Goal: Task Accomplishment & Management: Manage account settings

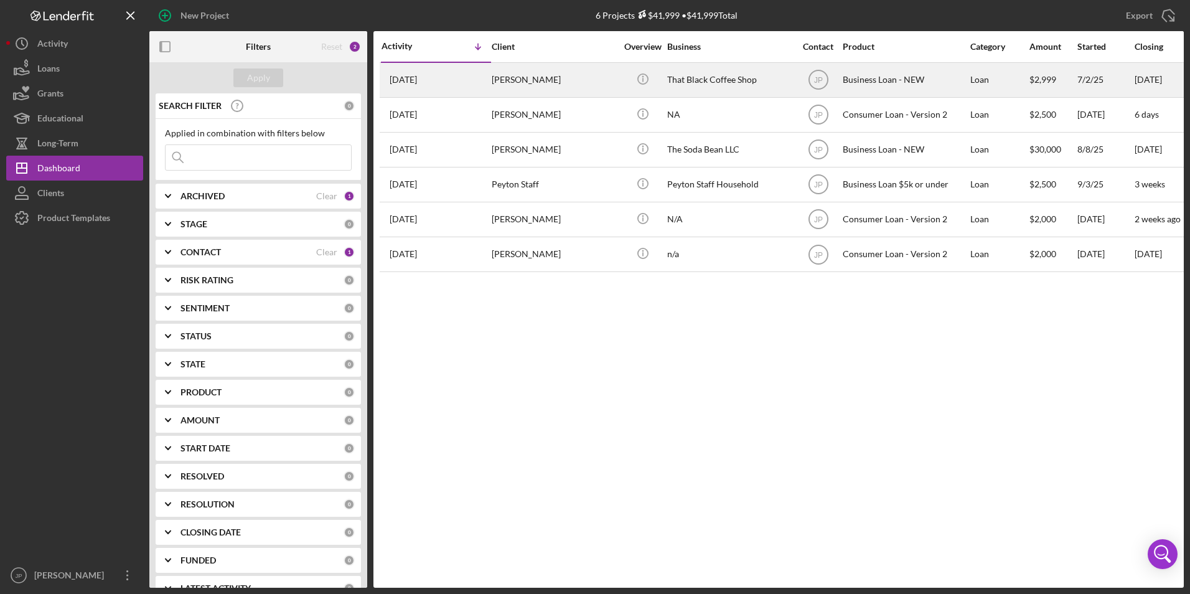
click at [480, 73] on div "[DATE] [PERSON_NAME]" at bounding box center [436, 80] width 109 height 33
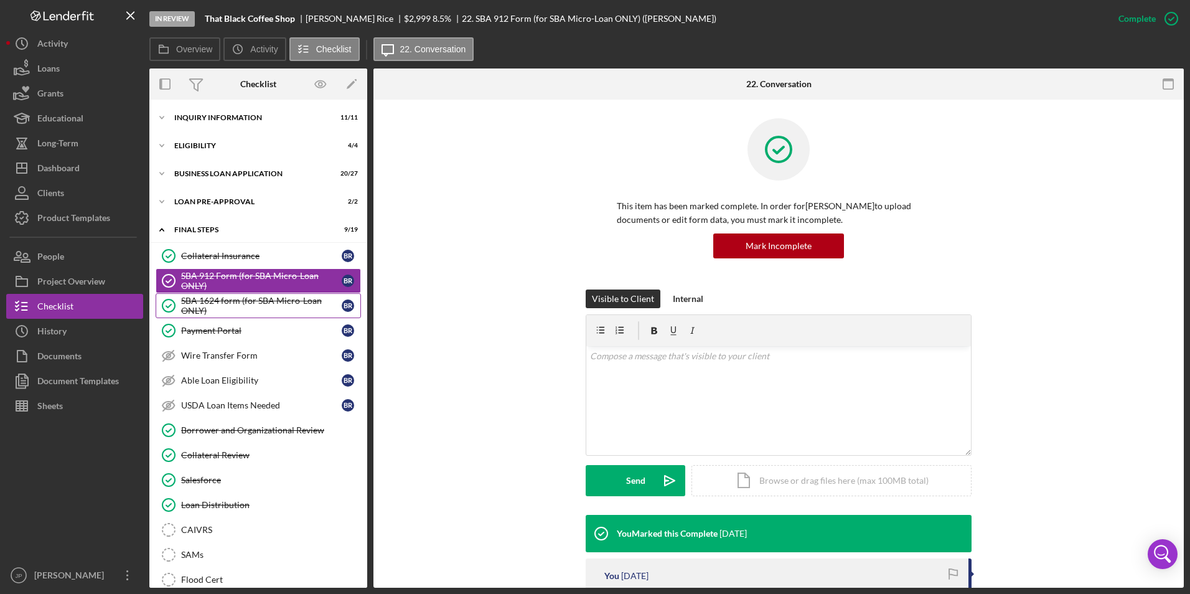
click at [220, 306] on div "SBA 1624 form (for SBA Micro-Loan ONLY)" at bounding box center [261, 306] width 161 height 20
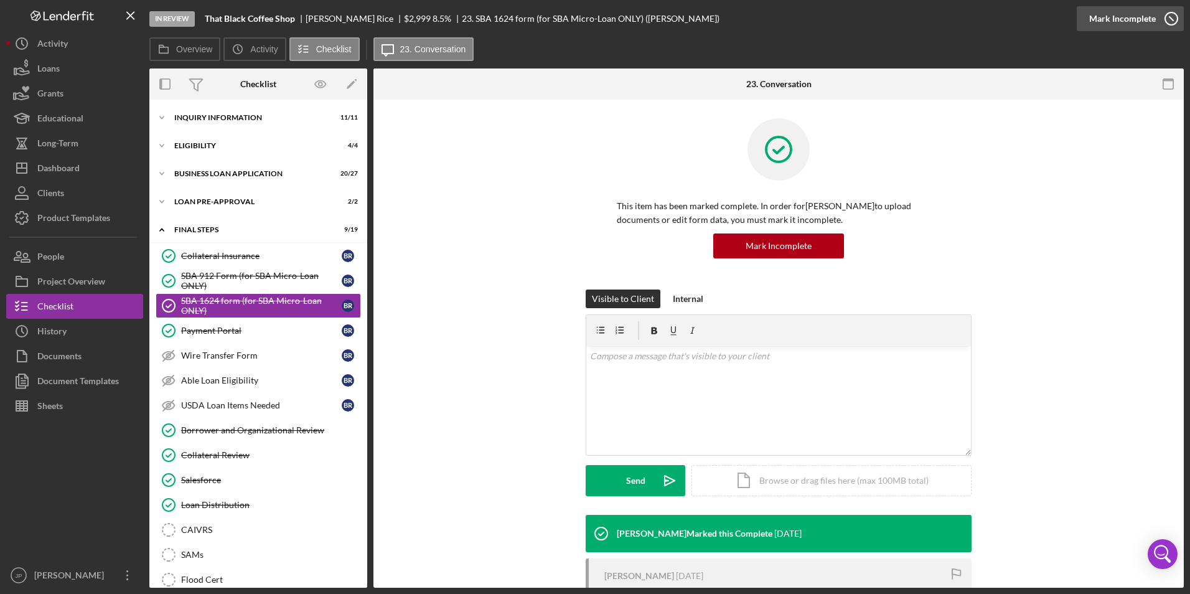
click at [1134, 19] on div "Mark Incomplete" at bounding box center [1123, 18] width 67 height 25
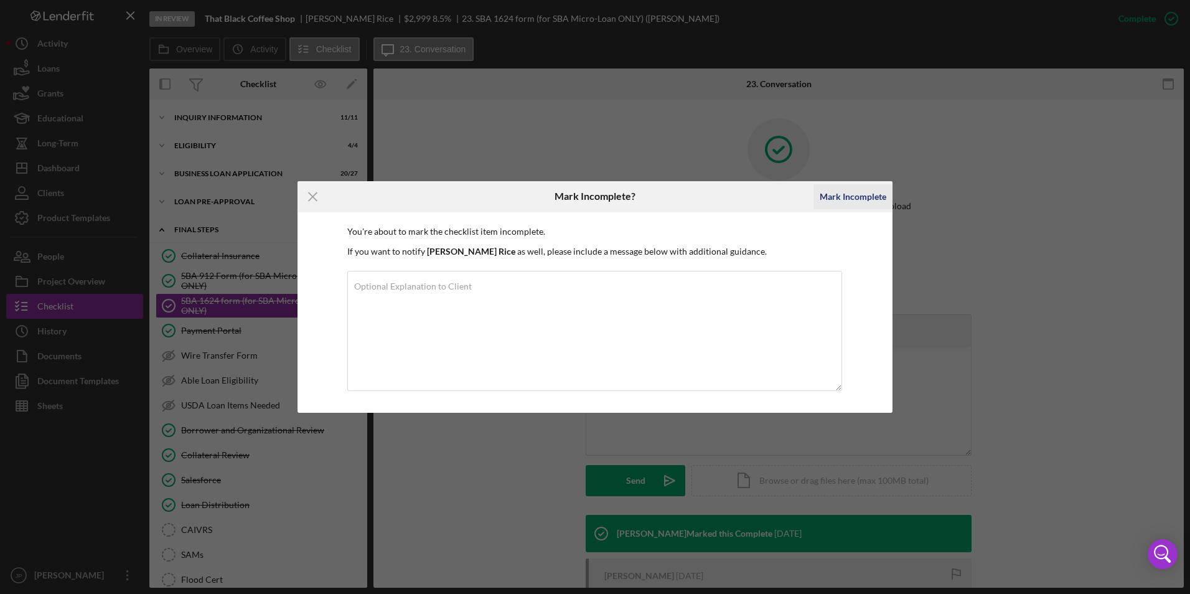
click at [865, 197] on div "Mark Incomplete" at bounding box center [853, 196] width 67 height 25
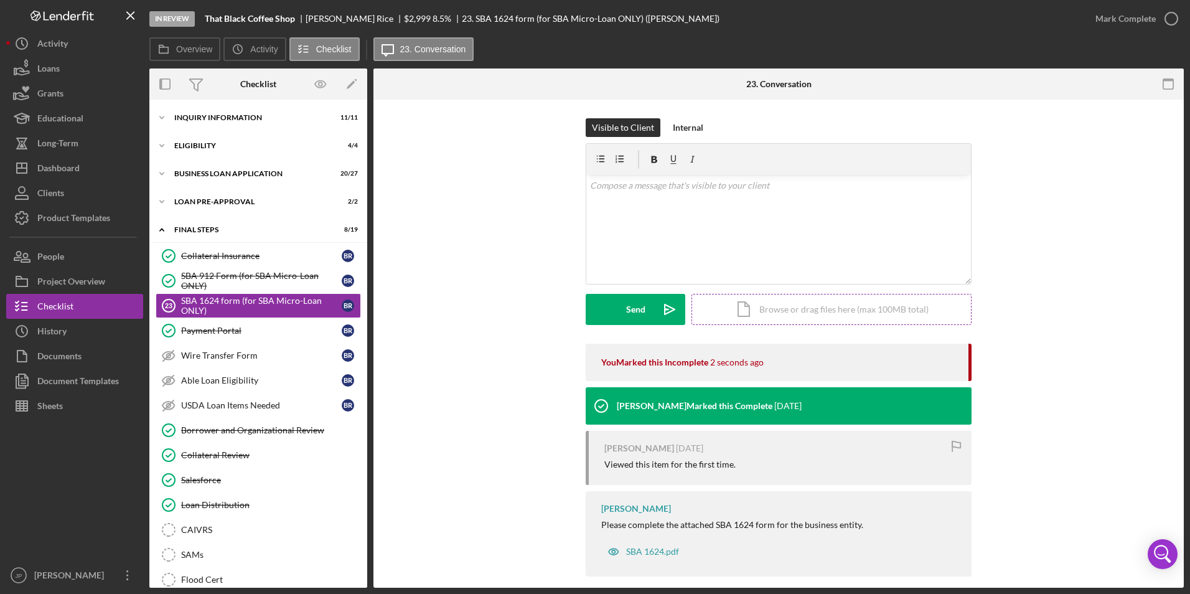
click at [751, 313] on div "Icon/Document Browse or drag files here (max 100MB total) Tap to choose files o…" at bounding box center [832, 309] width 280 height 31
click at [620, 308] on button "Upload Icon/Upload" at bounding box center [636, 309] width 100 height 31
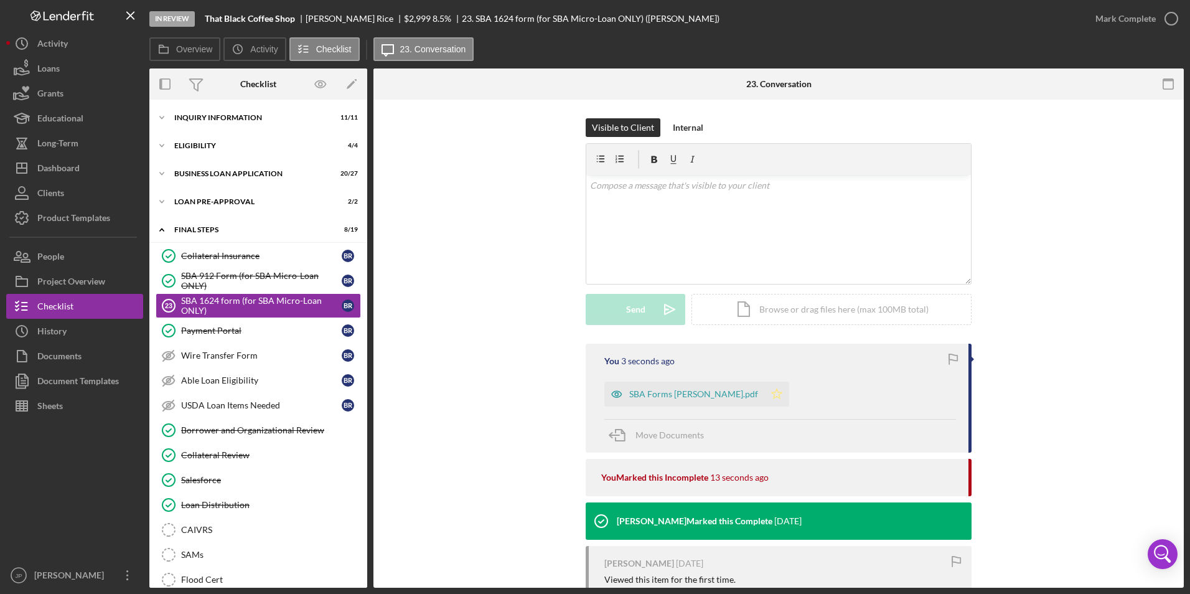
click at [765, 389] on icon "Icon/Star" at bounding box center [777, 394] width 25 height 25
click at [1129, 22] on div "Mark Complete" at bounding box center [1126, 18] width 60 height 25
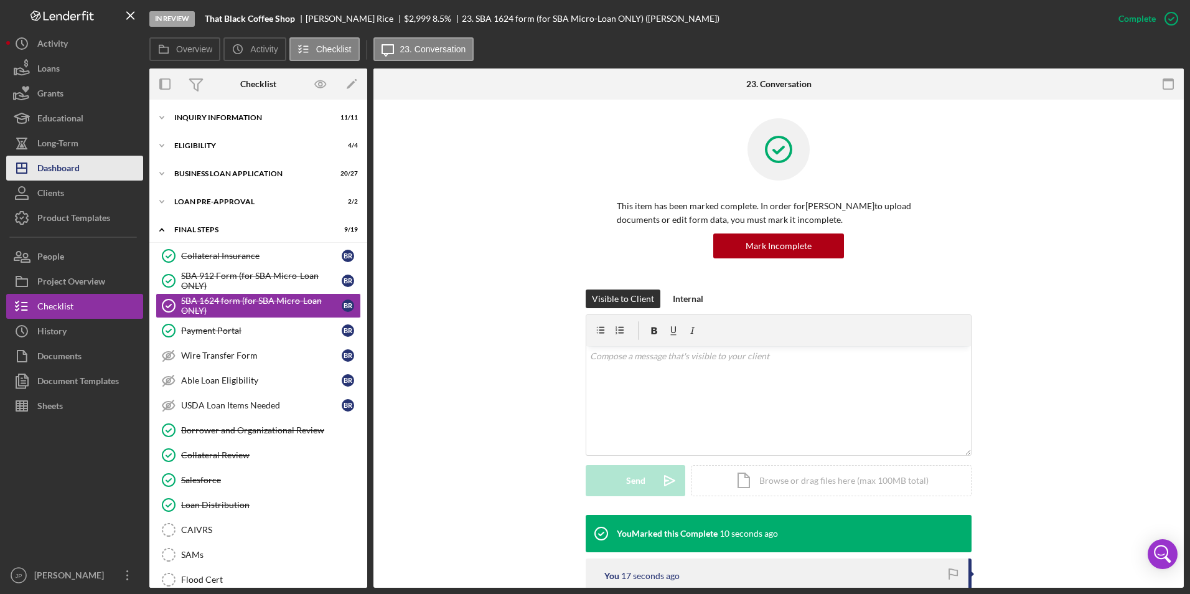
click at [72, 169] on div "Dashboard" at bounding box center [58, 170] width 42 height 28
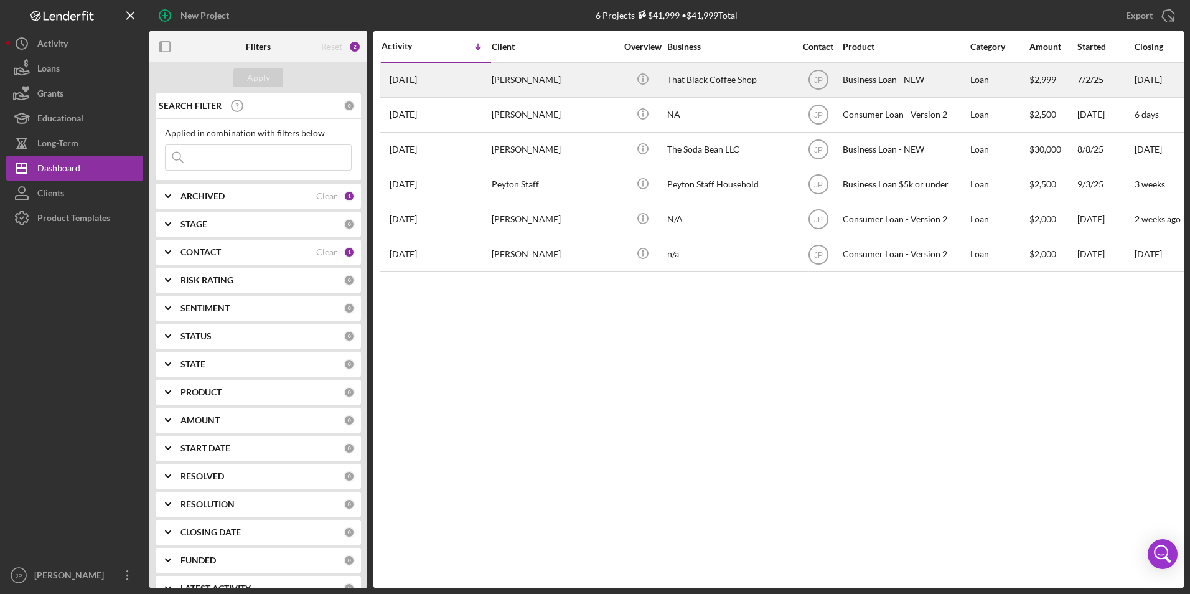
click at [520, 85] on div "[PERSON_NAME]" at bounding box center [554, 80] width 125 height 33
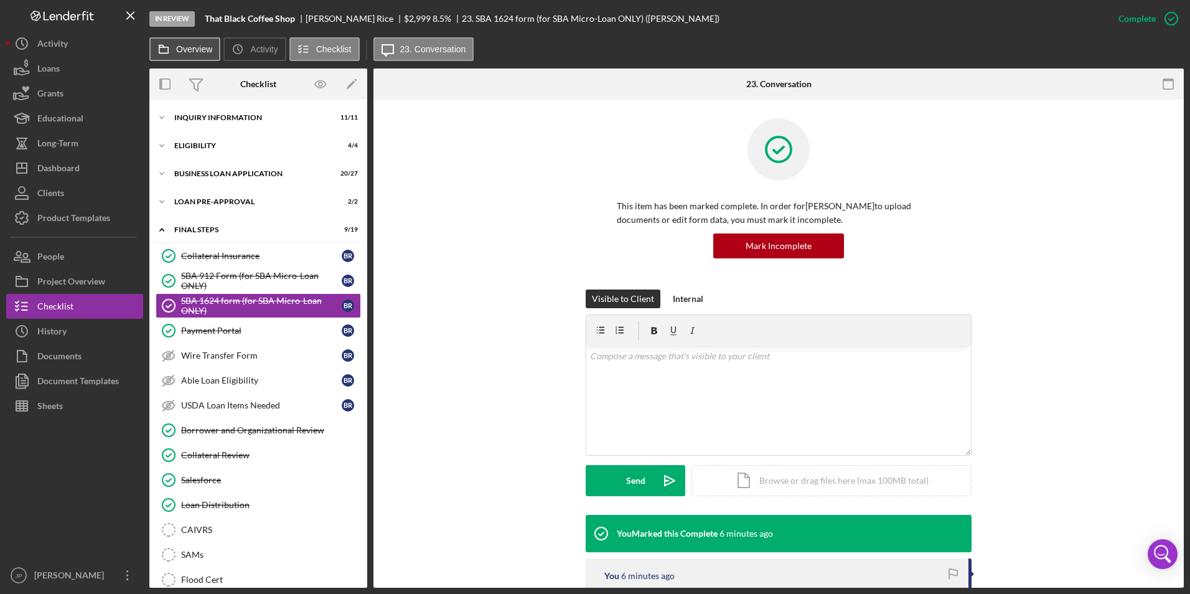
click at [210, 58] on button "Overview" at bounding box center [184, 49] width 71 height 24
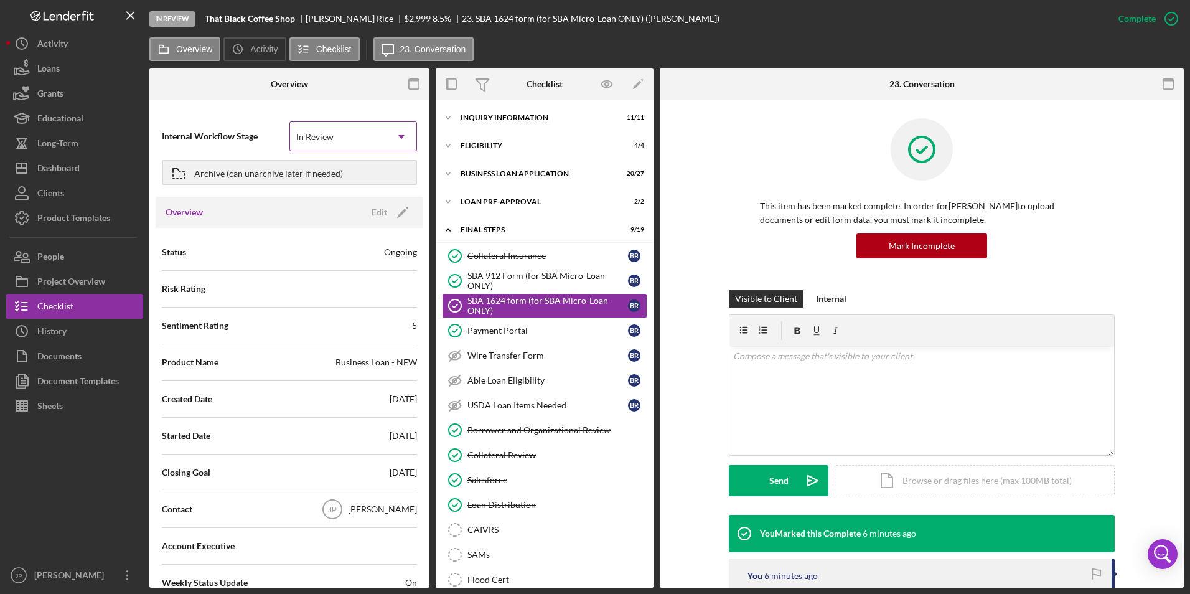
click at [387, 141] on icon "Icon/Dropdown Arrow" at bounding box center [402, 137] width 30 height 30
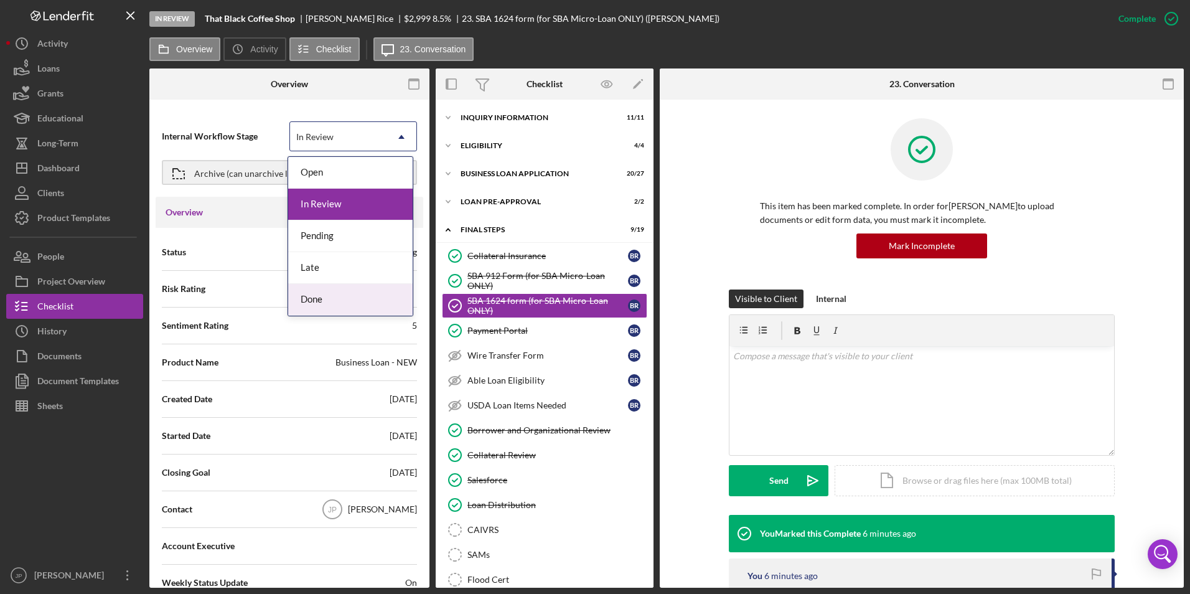
click at [331, 291] on div "Done" at bounding box center [350, 300] width 125 height 32
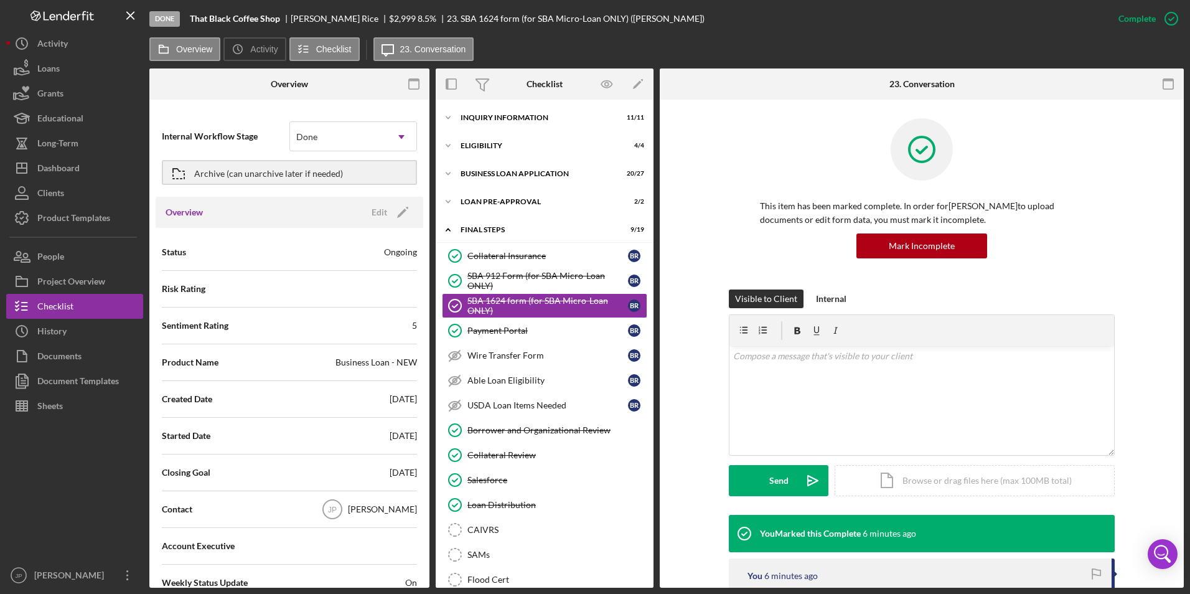
click at [396, 258] on div "Ongoing" at bounding box center [400, 252] width 33 height 12
click at [392, 215] on icon "Icon/Edit" at bounding box center [402, 212] width 31 height 31
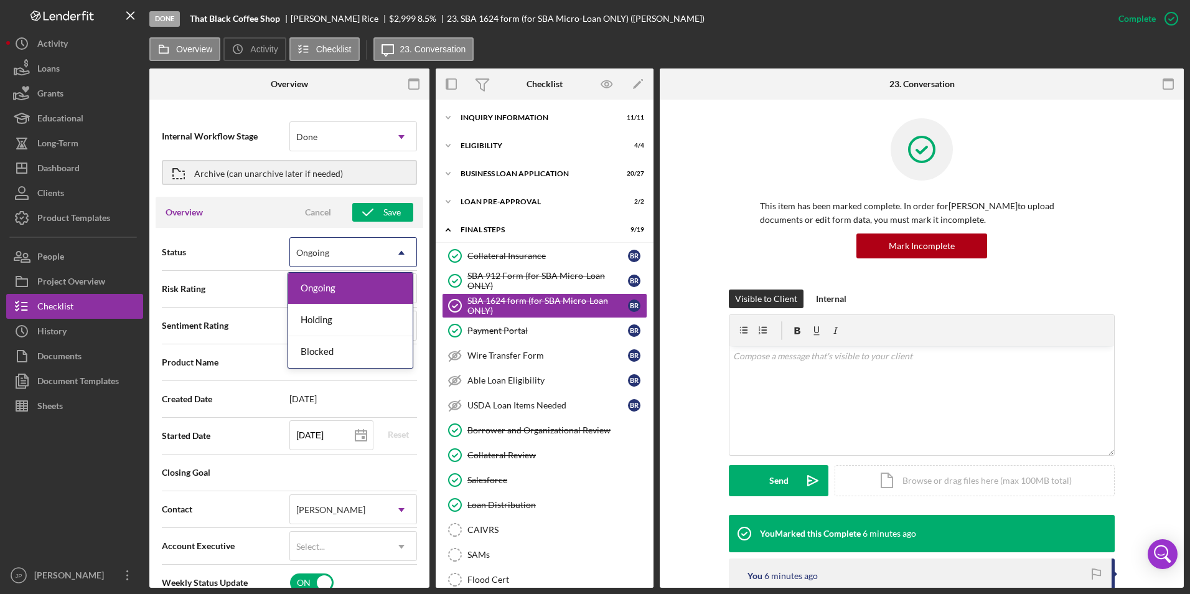
click at [400, 250] on icon "Icon/Dropdown Arrow" at bounding box center [402, 253] width 30 height 30
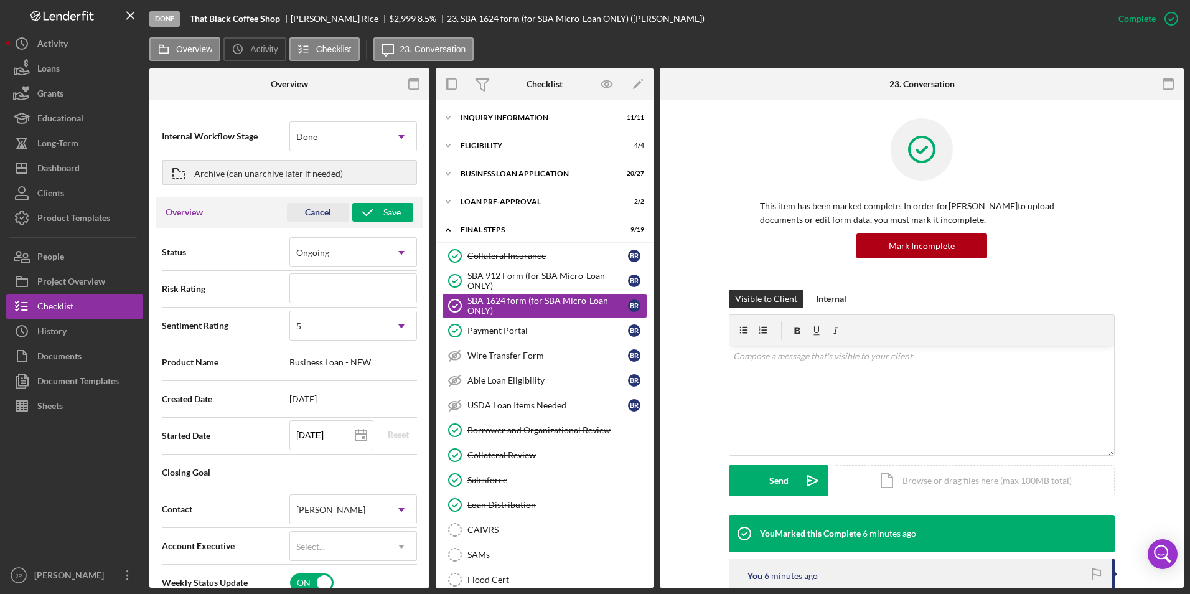
click at [315, 205] on div "Cancel" at bounding box center [318, 212] width 26 height 19
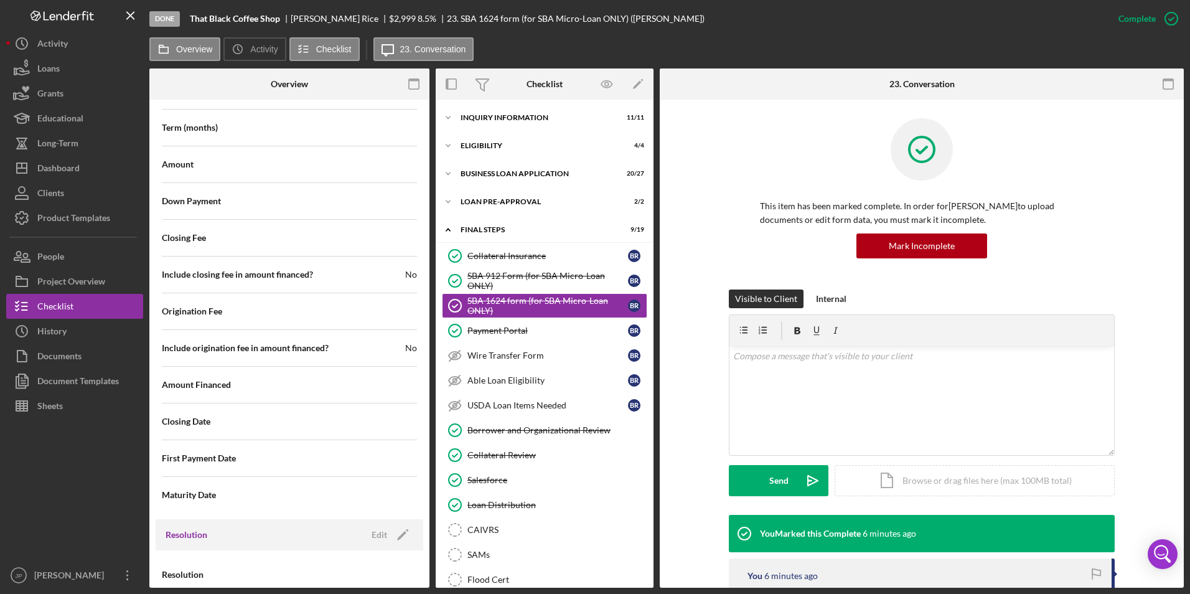
scroll to position [1299, 0]
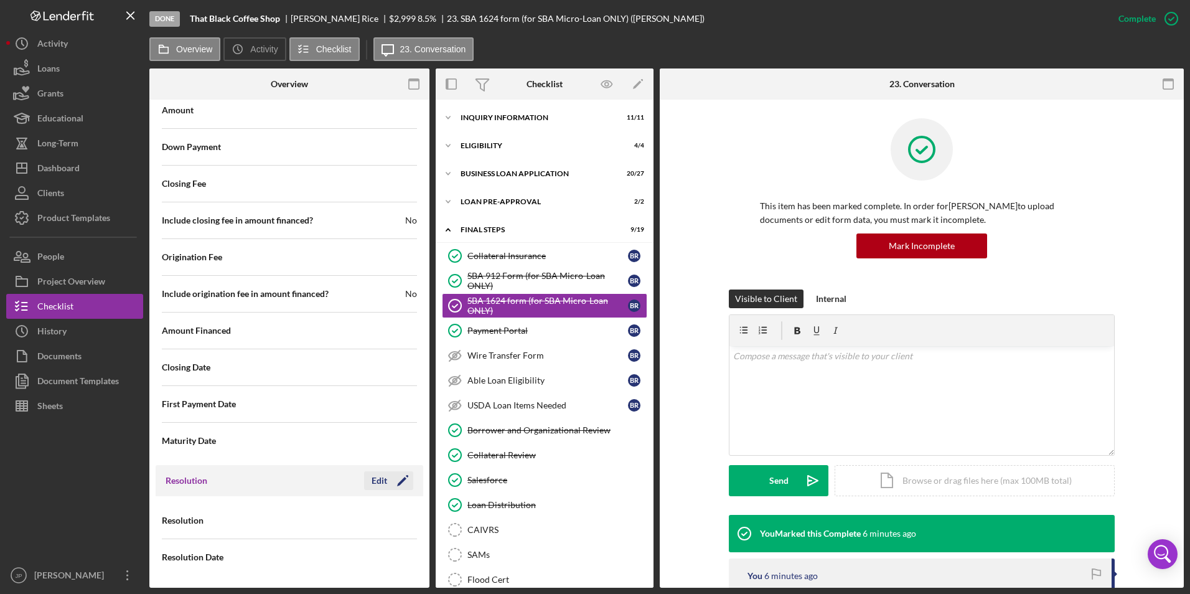
click at [388, 482] on icon "Icon/Edit" at bounding box center [402, 480] width 31 height 31
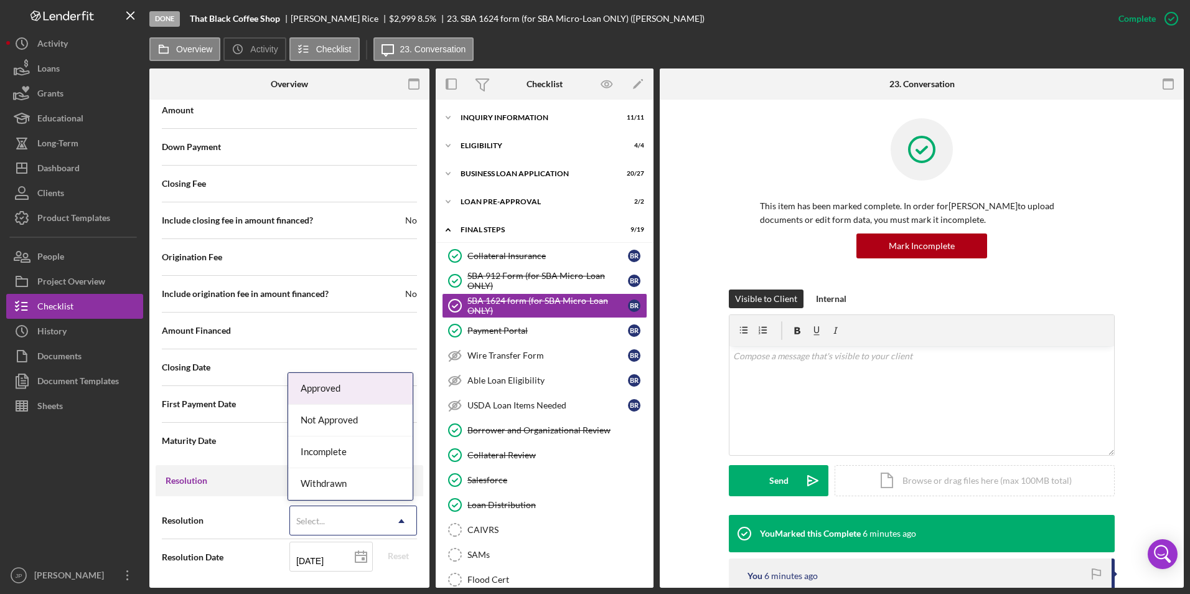
click at [399, 522] on use at bounding box center [401, 521] width 6 height 4
click at [358, 391] on div "Approved" at bounding box center [350, 389] width 125 height 32
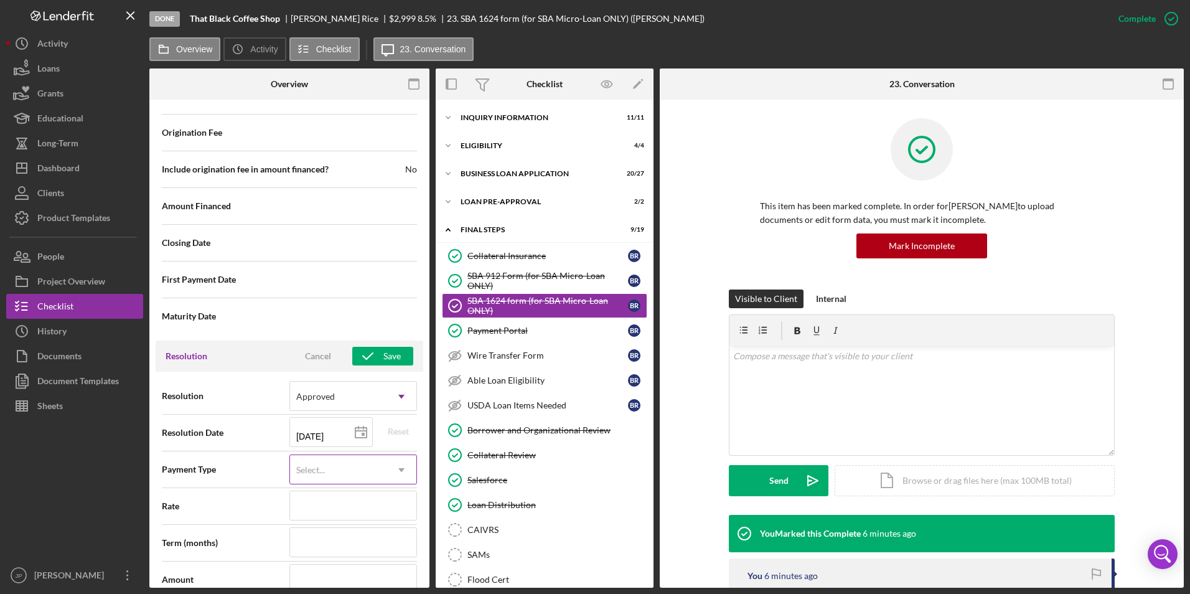
scroll to position [1486, 0]
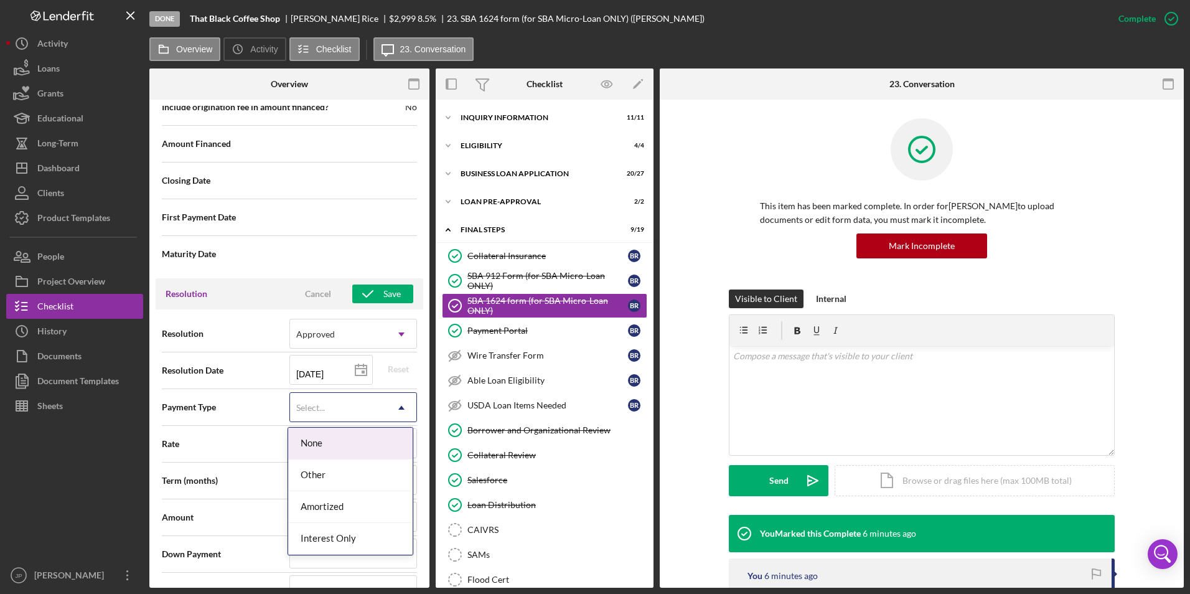
click at [370, 406] on div "Select..." at bounding box center [338, 408] width 97 height 29
click at [341, 510] on div "Amortized" at bounding box center [350, 507] width 125 height 32
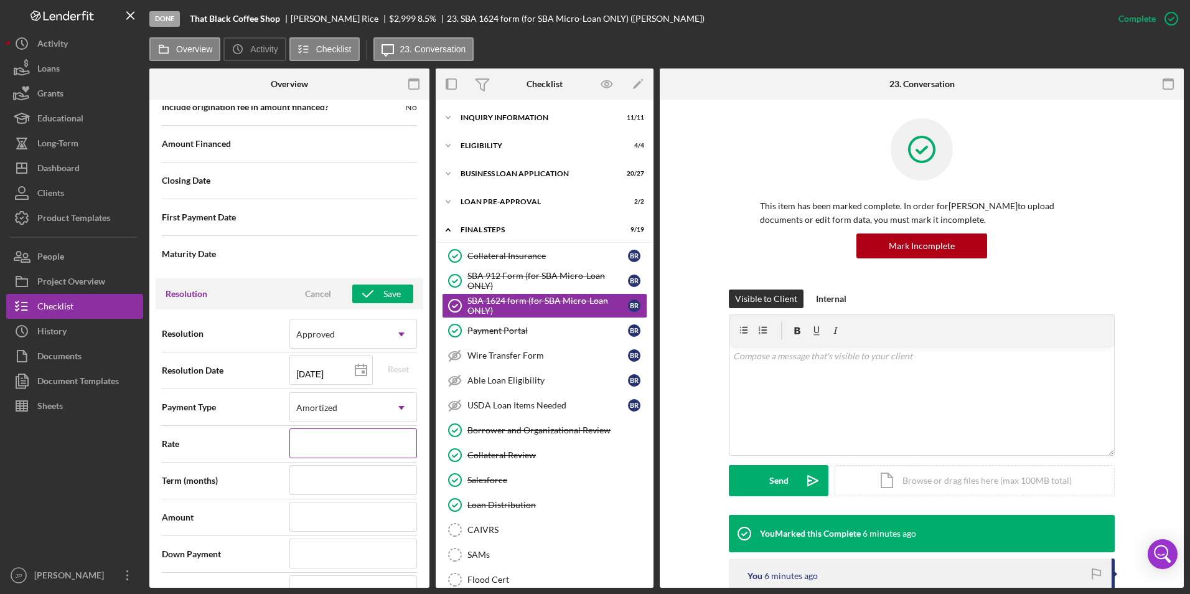
click at [333, 442] on input at bounding box center [354, 443] width 128 height 30
type input "8%"
type input "80%"
type input "805%"
type input "80%"
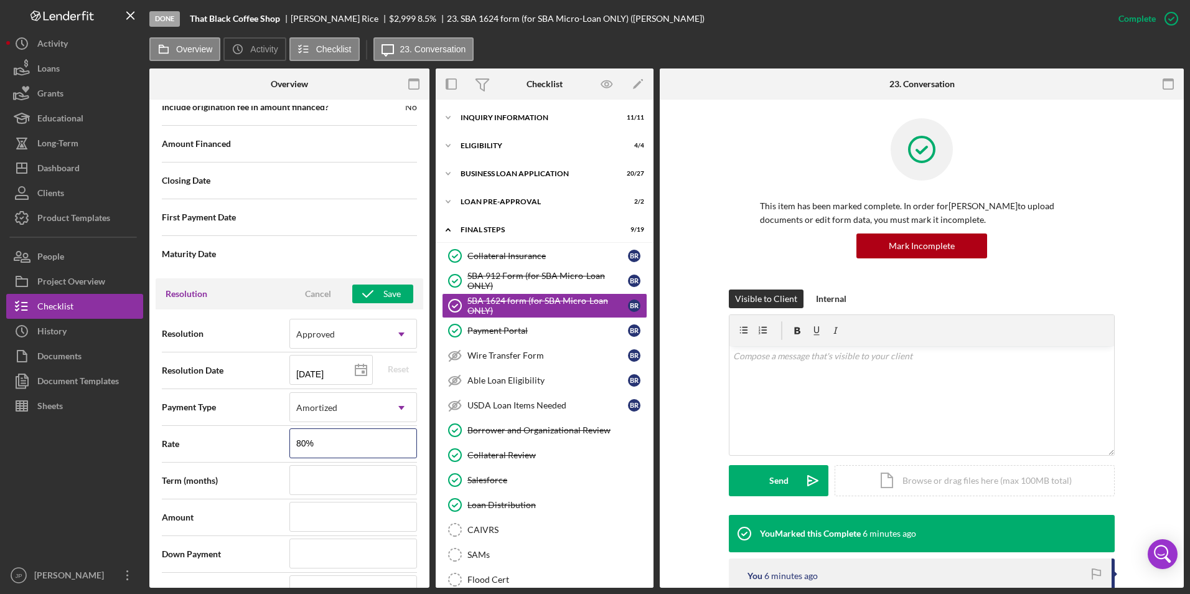
type input "8%"
type input "8.%"
type input "8.5%"
type input "8.500%"
type input "4"
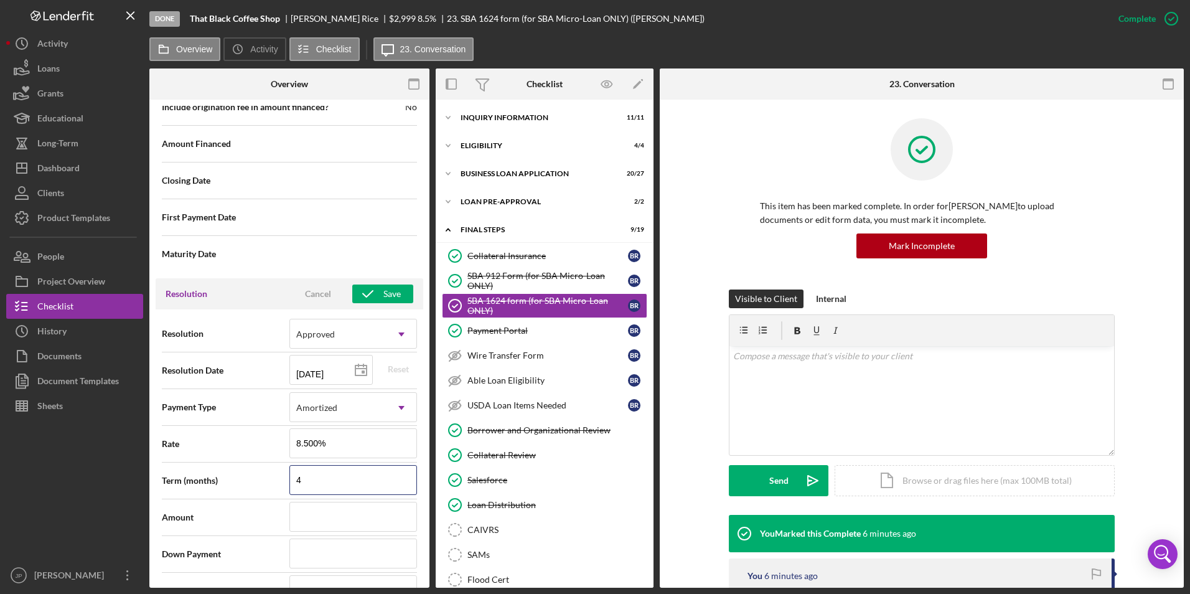
type input "48"
type input "$2"
type input "$29"
type input "$299"
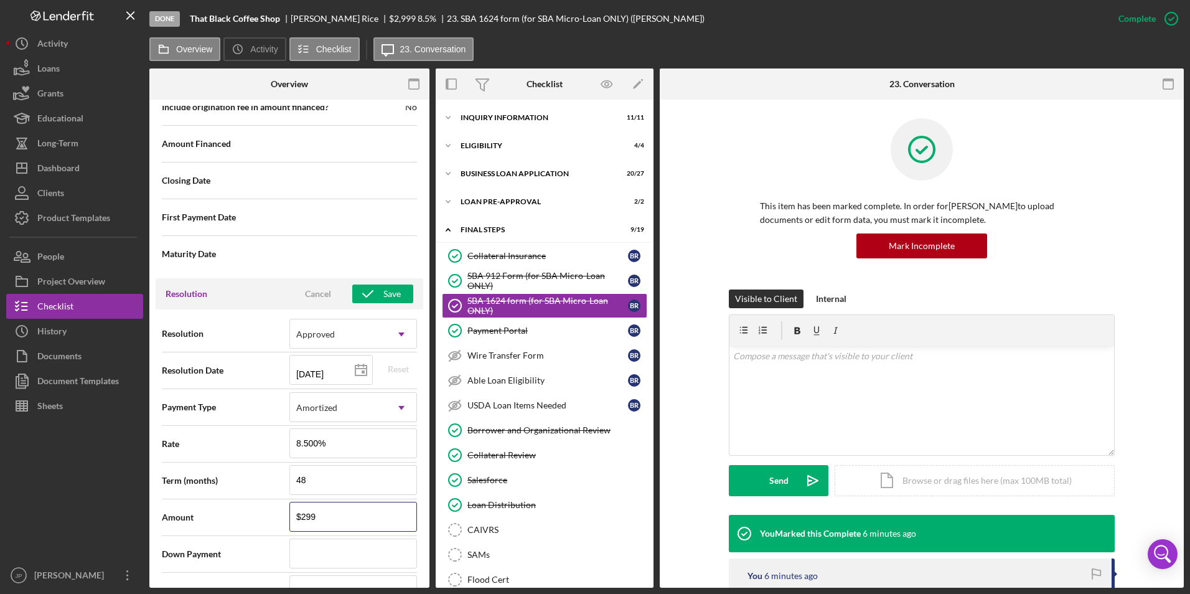
type input "$2,999"
type input "$0"
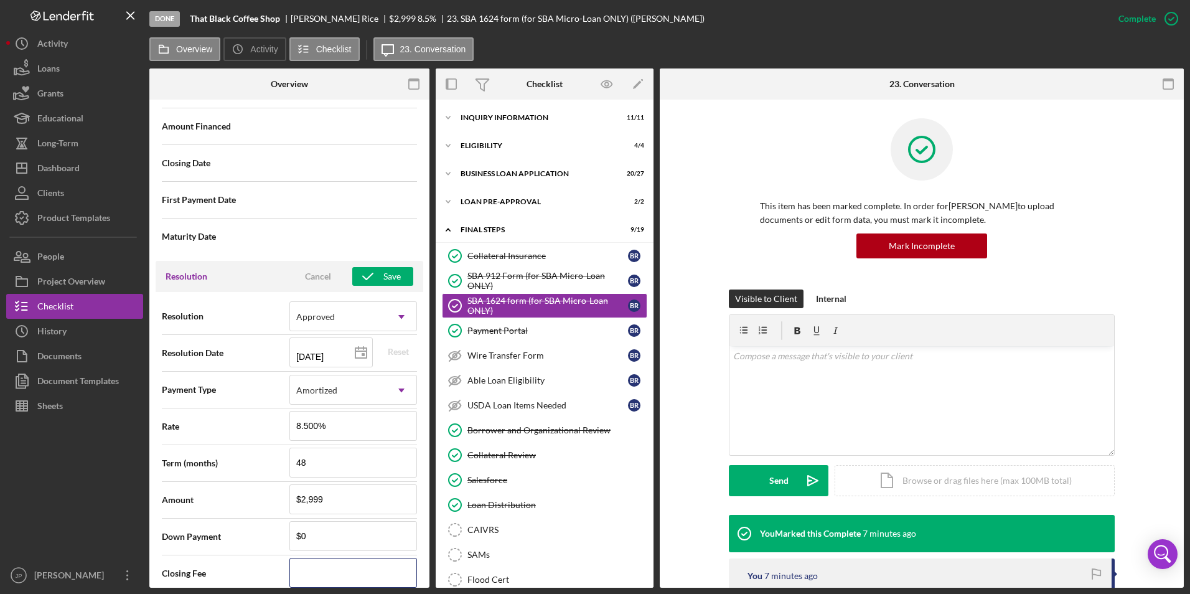
type input "$1"
type input "$13"
type input "$137"
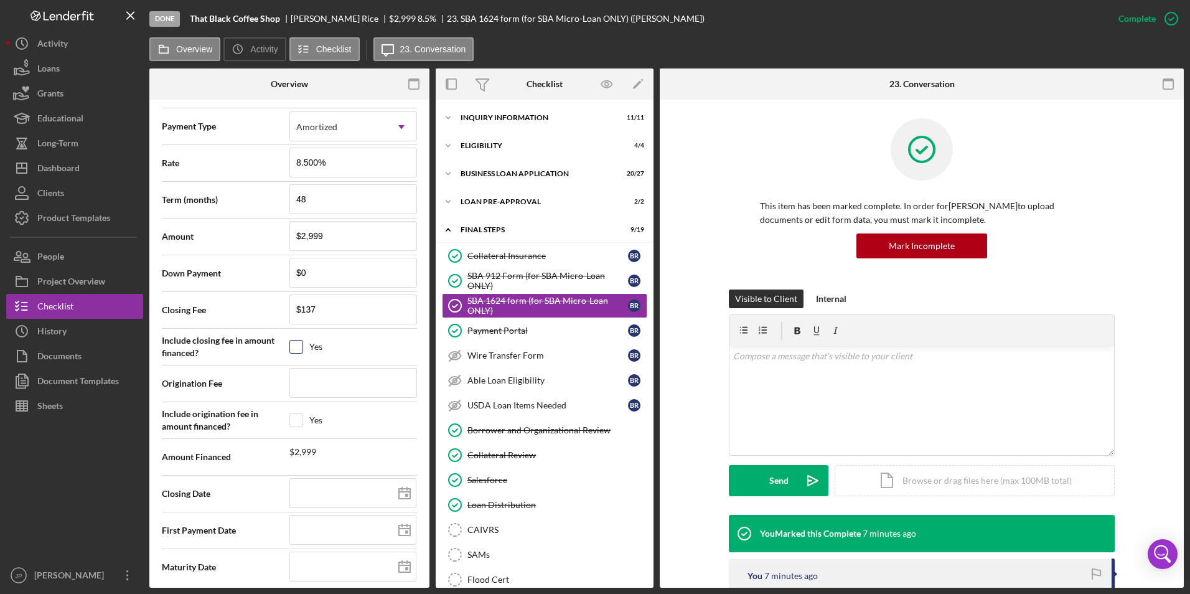
click at [296, 346] on input "checkbox" at bounding box center [296, 347] width 12 height 12
checkbox input "true"
click at [334, 232] on input "$2,999" at bounding box center [354, 236] width 128 height 30
type input "$299"
type input "$29"
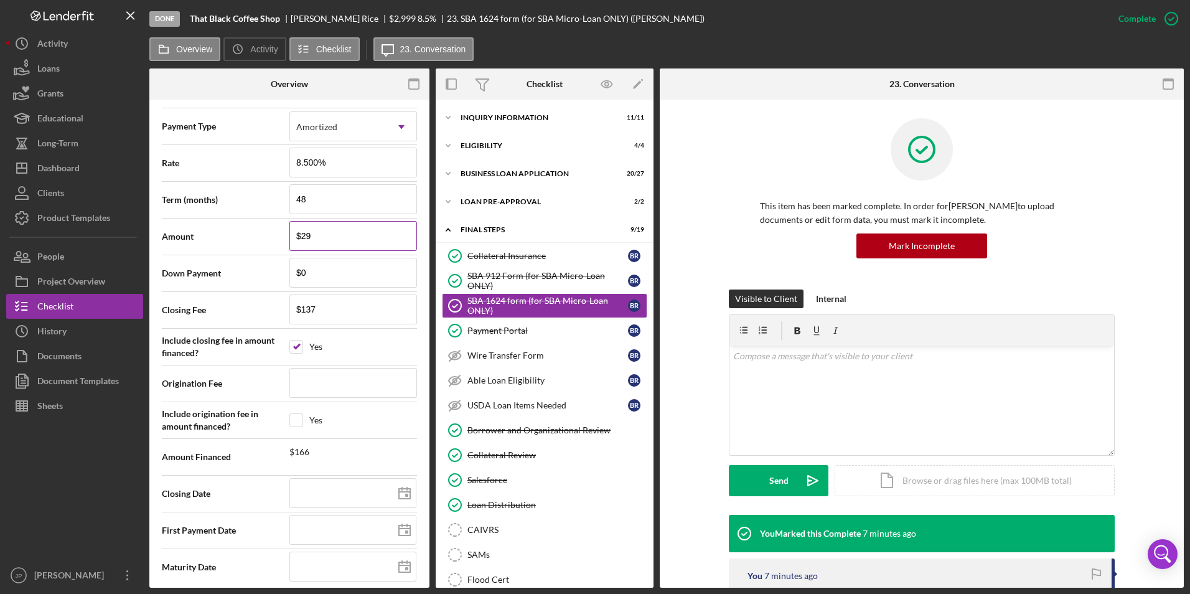
type input "$2"
type input "$28"
type input "$286"
type input "$2,862"
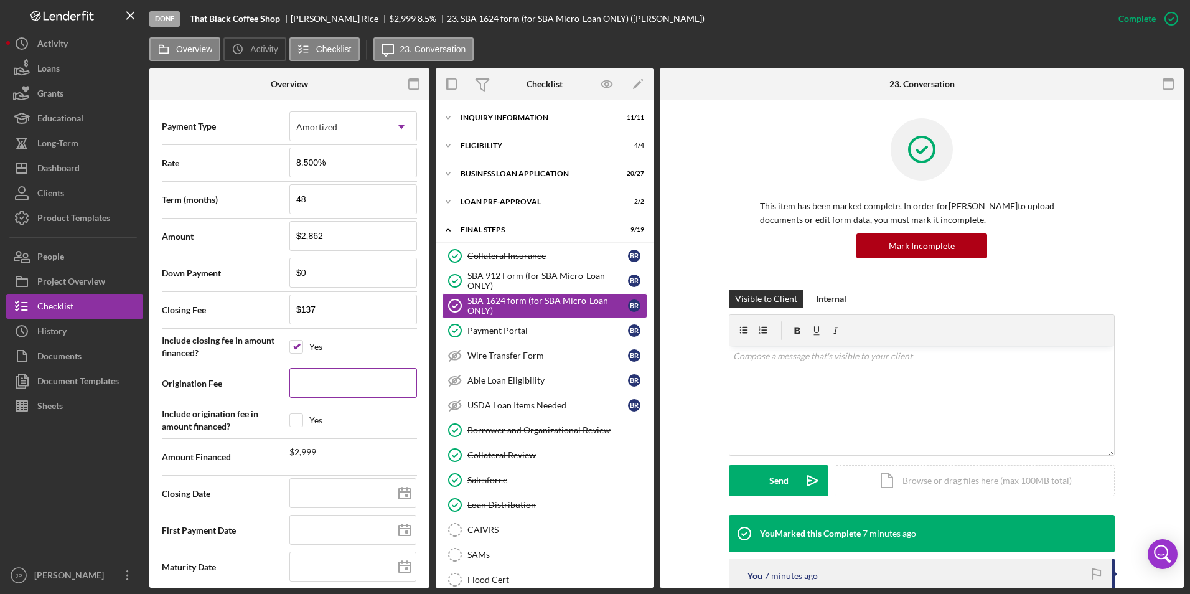
click at [330, 387] on input at bounding box center [354, 383] width 128 height 30
type input "$8"
click at [298, 423] on input "checkbox" at bounding box center [296, 420] width 12 height 12
click at [321, 304] on input "$137" at bounding box center [354, 310] width 128 height 30
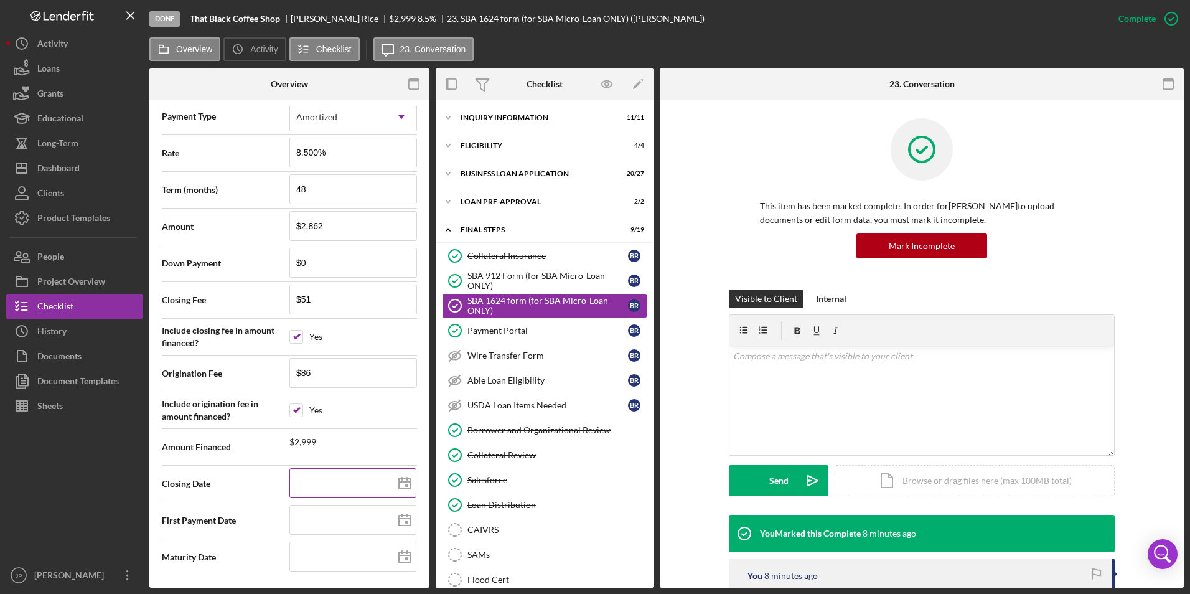
click at [402, 482] on line at bounding box center [404, 482] width 11 height 0
click at [405, 522] on rect at bounding box center [406, 522] width 3 height 3
click at [374, 557] on input at bounding box center [353, 557] width 127 height 30
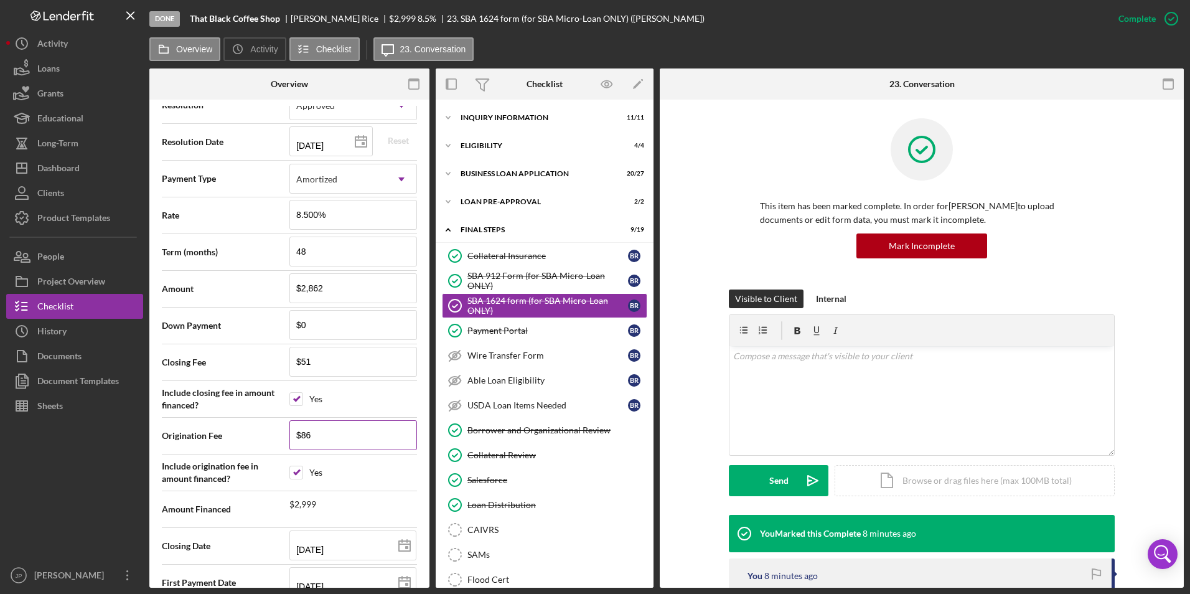
scroll to position [1403, 0]
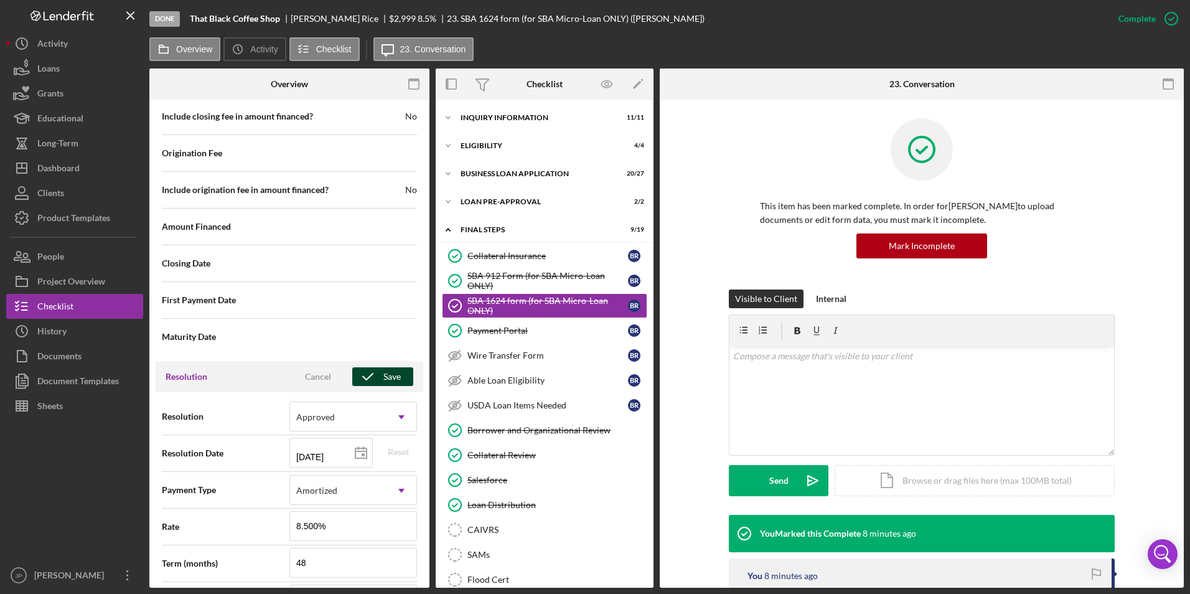
click at [376, 377] on icon "button" at bounding box center [367, 376] width 31 height 31
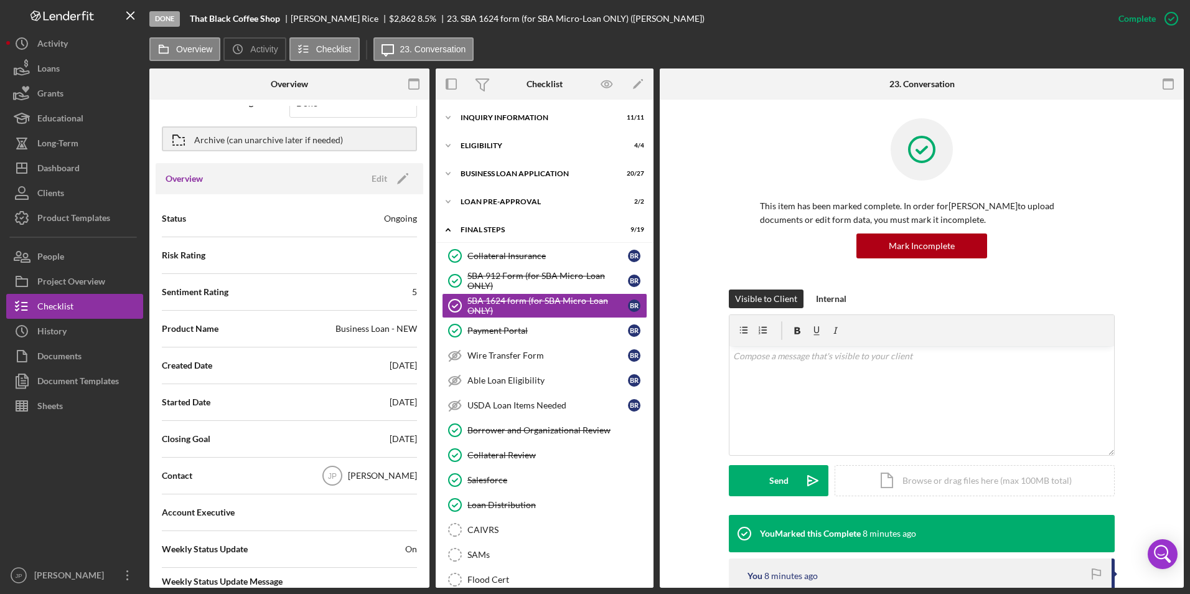
scroll to position [0, 0]
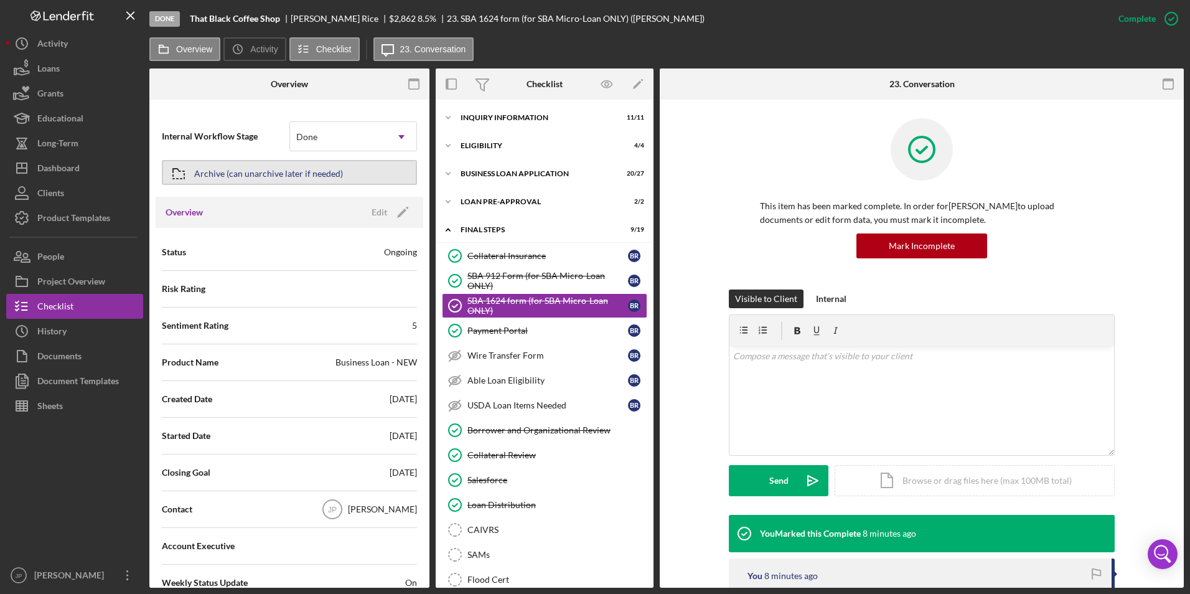
click at [299, 172] on div "Archive (can unarchive later if needed)" at bounding box center [268, 172] width 149 height 22
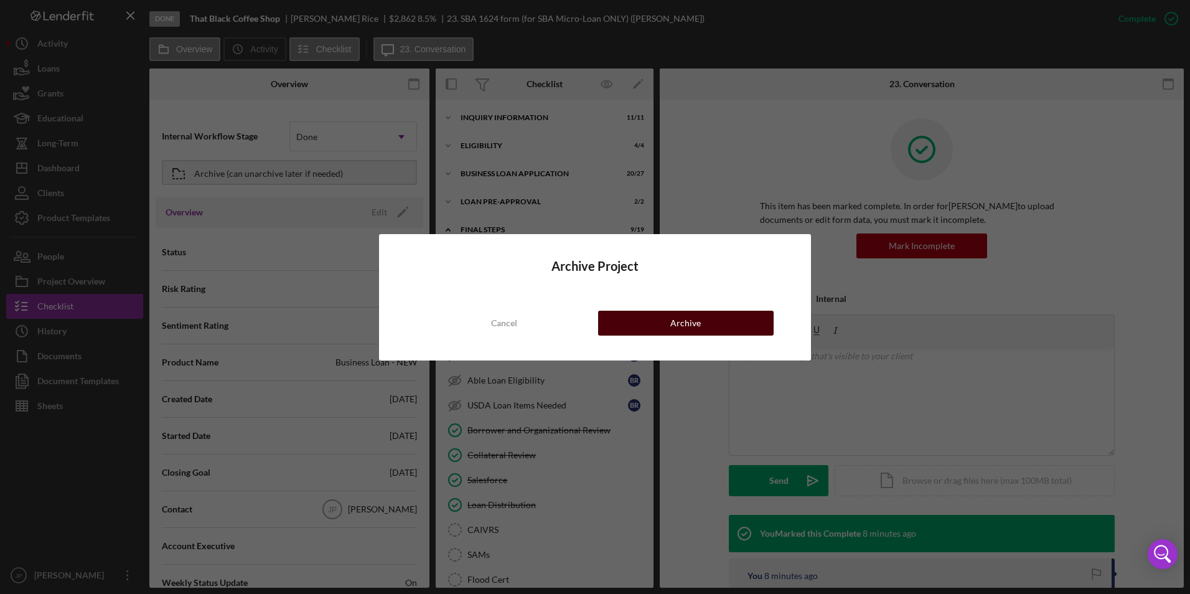
click at [676, 325] on div "Archive" at bounding box center [686, 323] width 31 height 25
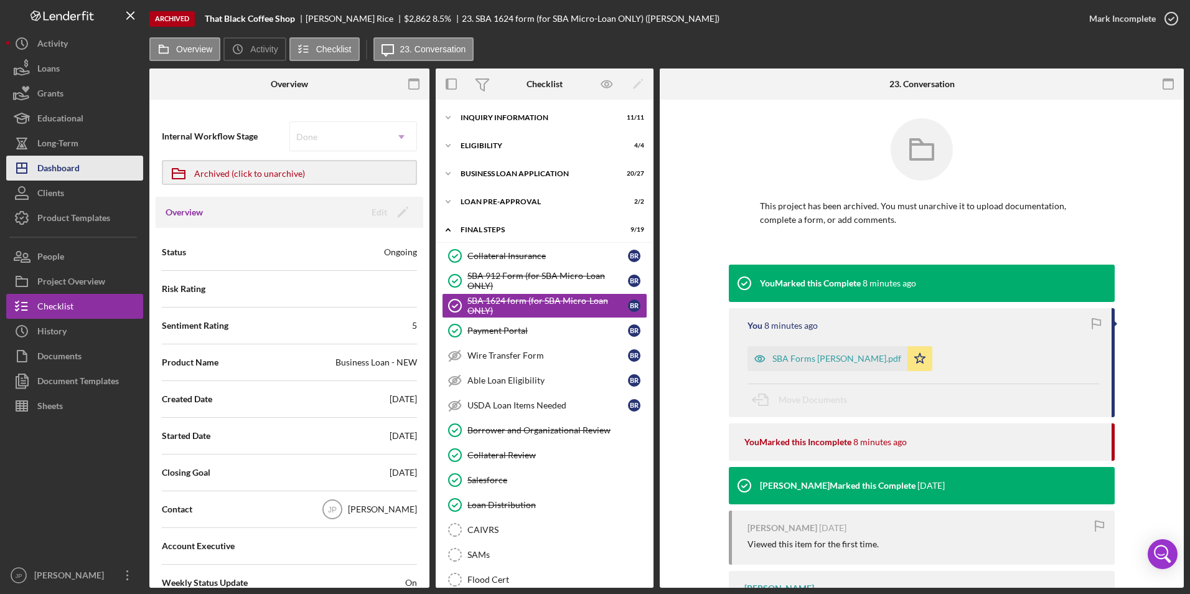
click at [53, 166] on div "Dashboard" at bounding box center [58, 170] width 42 height 28
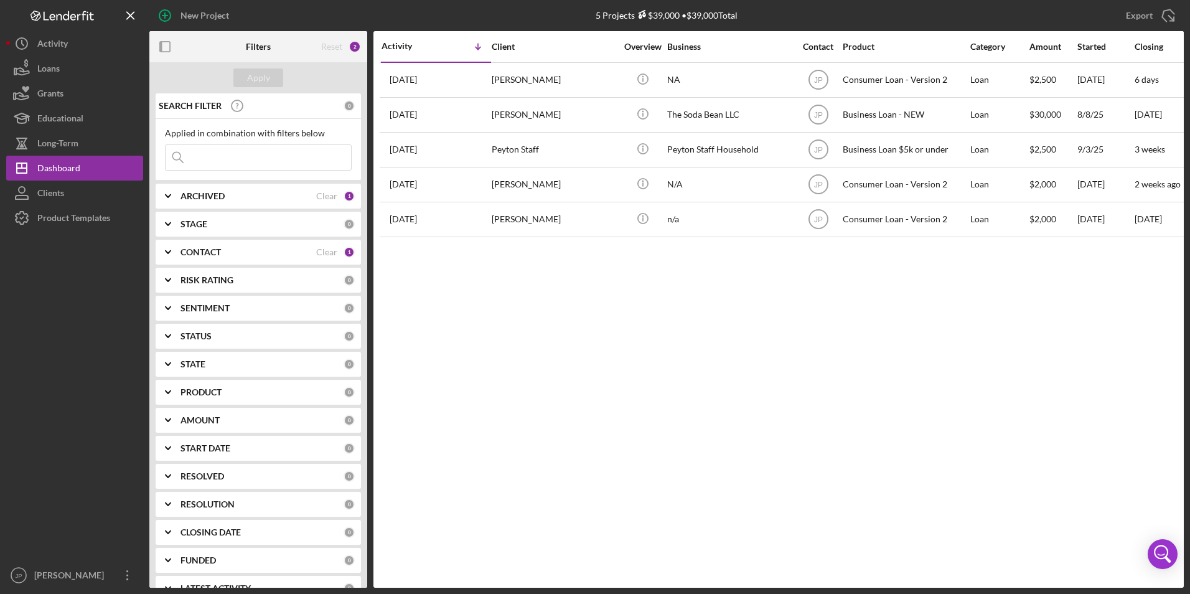
scroll to position [22, 0]
